Goal: Find specific page/section: Locate item on page

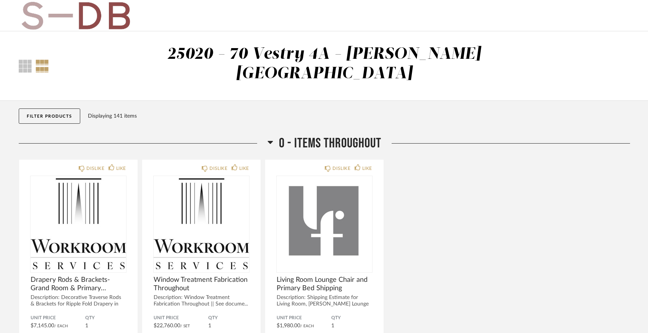
click at [38, 109] on button "Filter Products" at bounding box center [50, 116] width 62 height 15
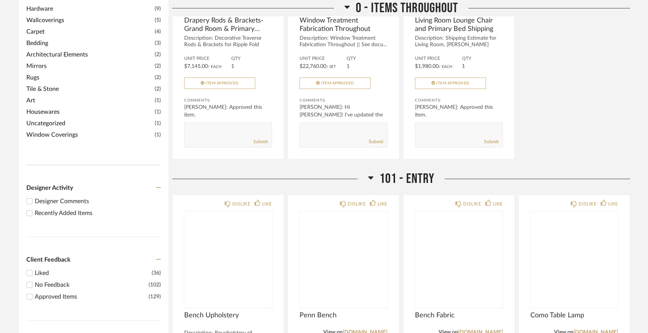
scroll to position [311, 0]
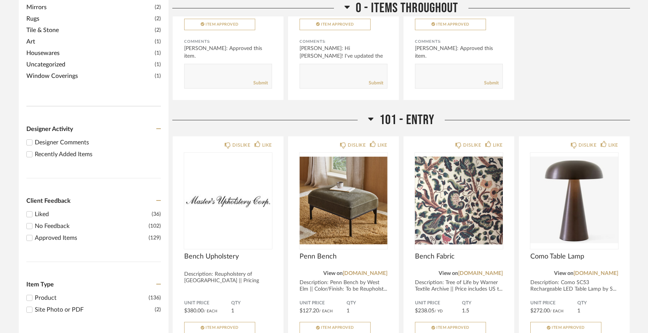
click at [77, 150] on div "Recently Added Items" at bounding box center [98, 154] width 126 height 9
click at [34, 150] on input "Recently Added Items" at bounding box center [29, 154] width 9 height 9
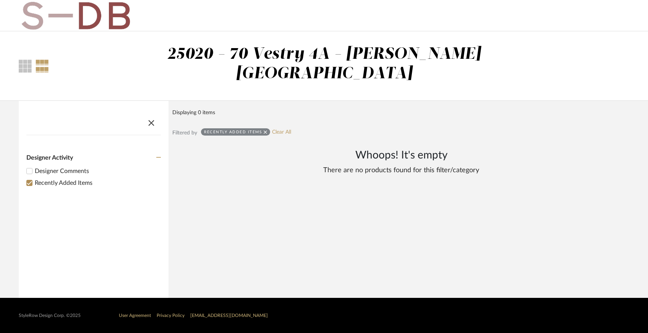
scroll to position [0, 0]
click at [287, 129] on link "Clear All" at bounding box center [284, 132] width 19 height 6
checkbox input "false"
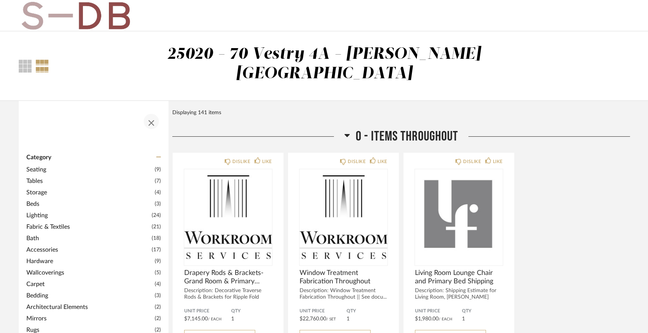
click at [153, 112] on span "button" at bounding box center [151, 121] width 18 height 18
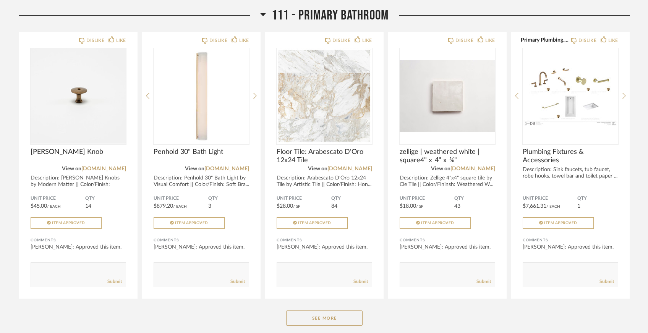
scroll to position [2457, 0]
click at [356, 309] on button "See More" at bounding box center [324, 316] width 76 height 15
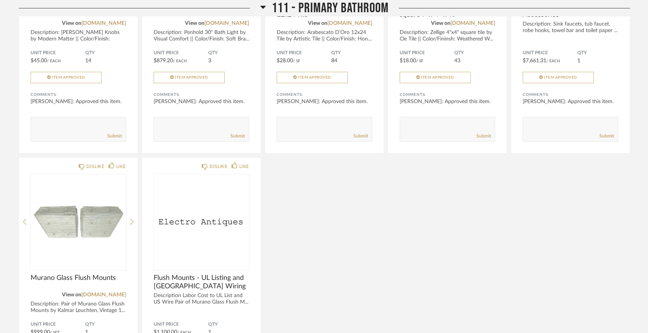
scroll to position [2601, 0]
click at [104, 293] on link "1stdibs.com" at bounding box center [103, 295] width 45 height 5
